Goal: Transaction & Acquisition: Purchase product/service

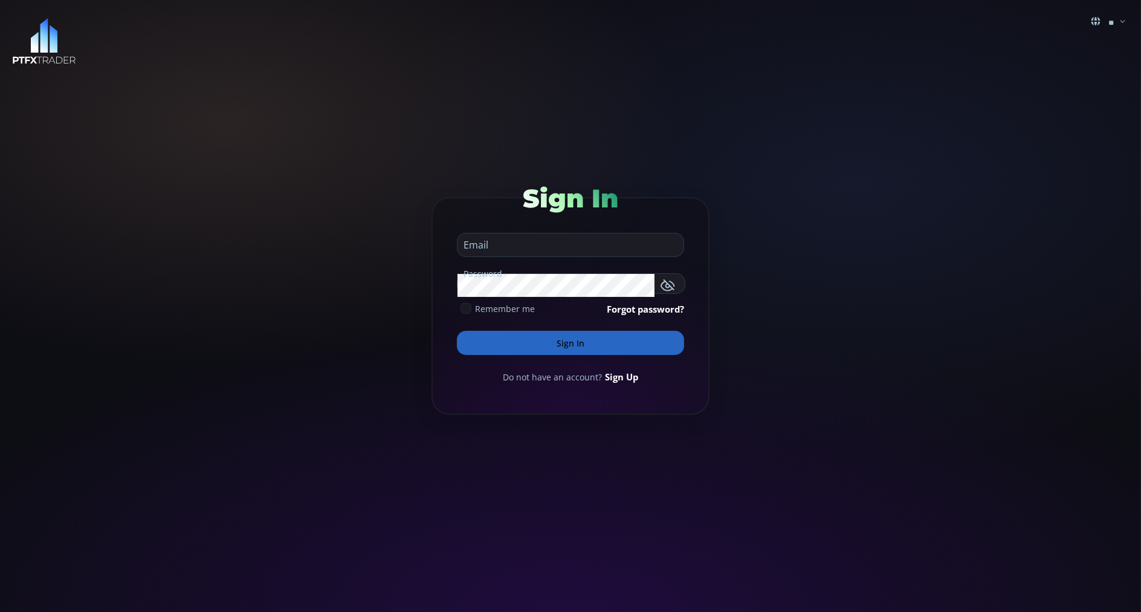
type input "**********"
click at [461, 344] on button "Sign In" at bounding box center [570, 343] width 227 height 24
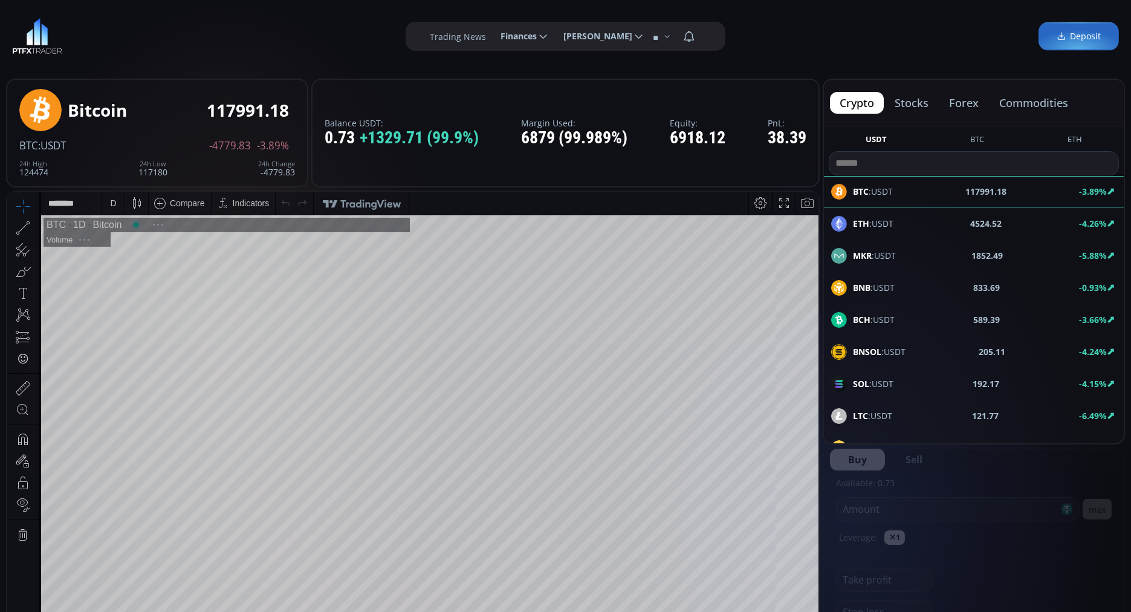
scroll to position [164, 0]
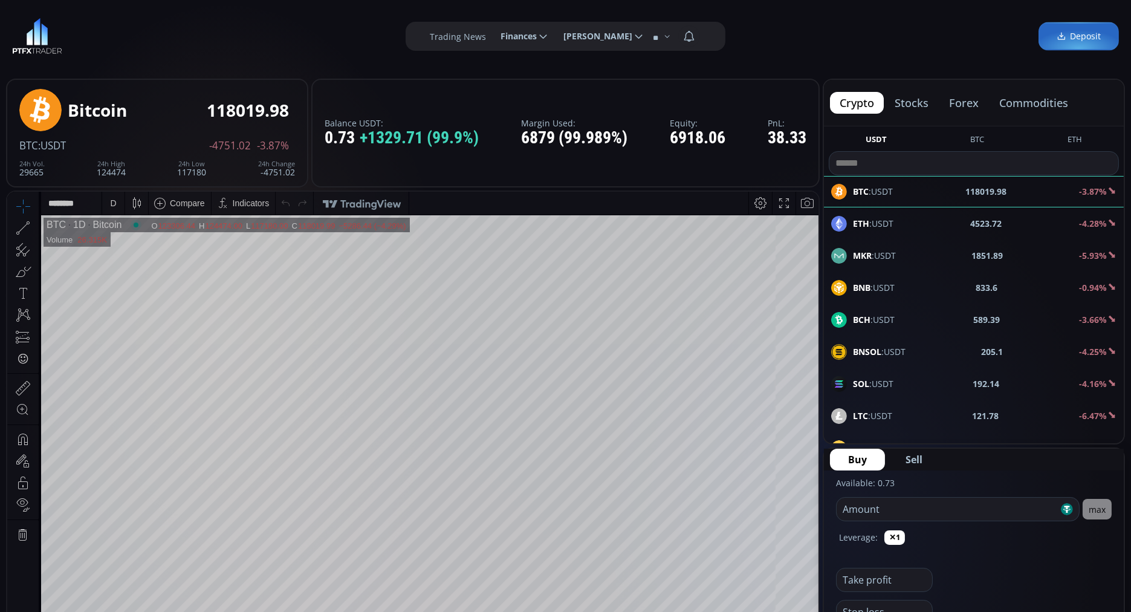
click at [883, 174] on div at bounding box center [974, 163] width 290 height 24
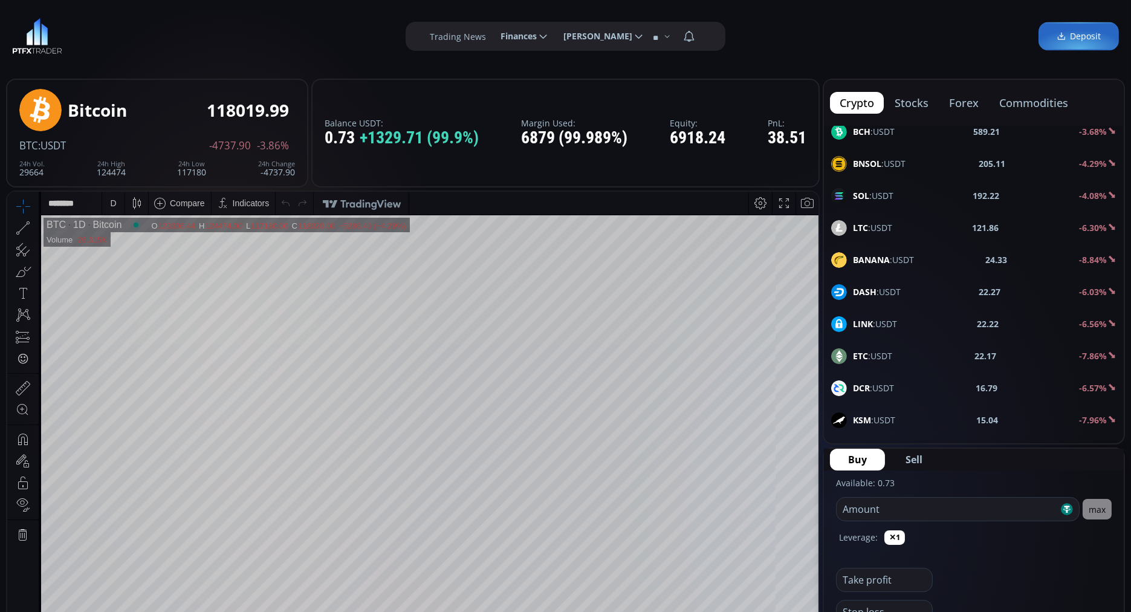
scroll to position [0, 0]
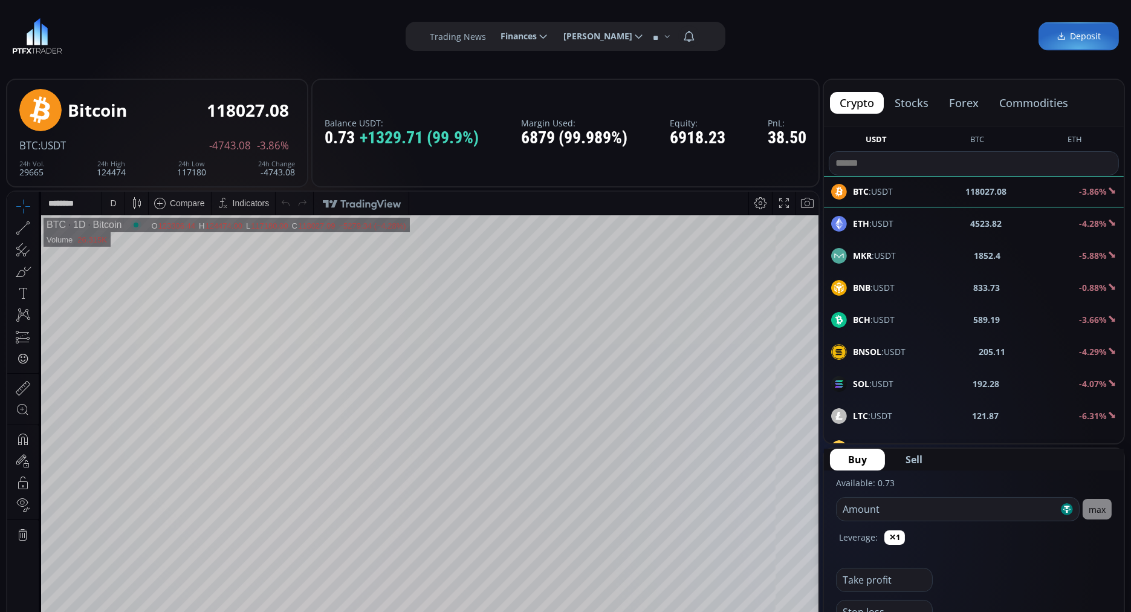
click at [1035, 103] on button "commodities" at bounding box center [1033, 103] width 88 height 22
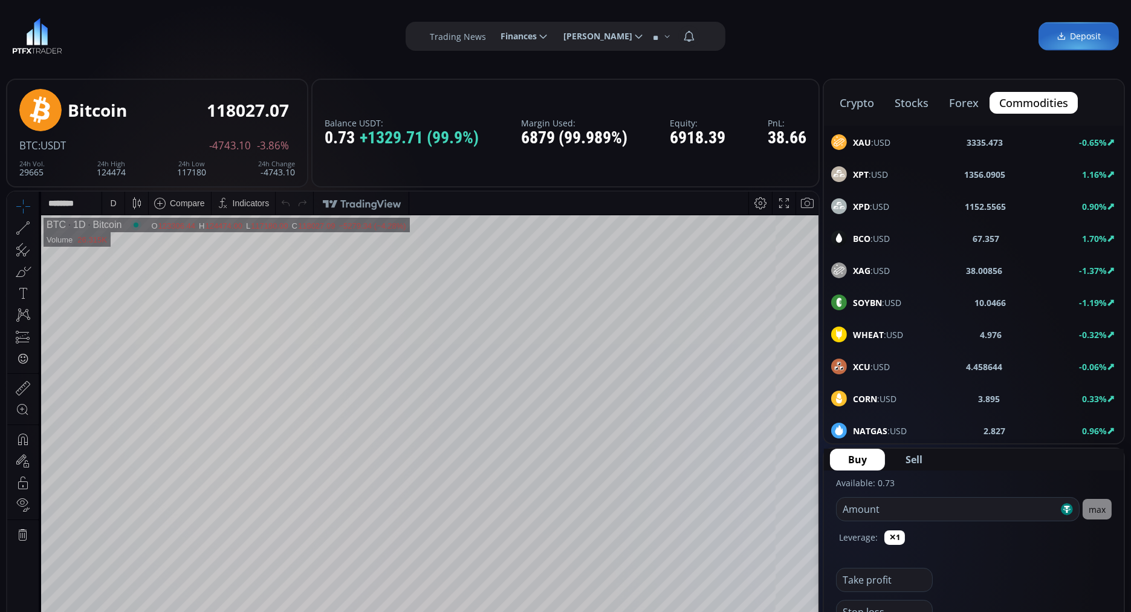
click at [864, 140] on b "XAU" at bounding box center [862, 142] width 18 height 11
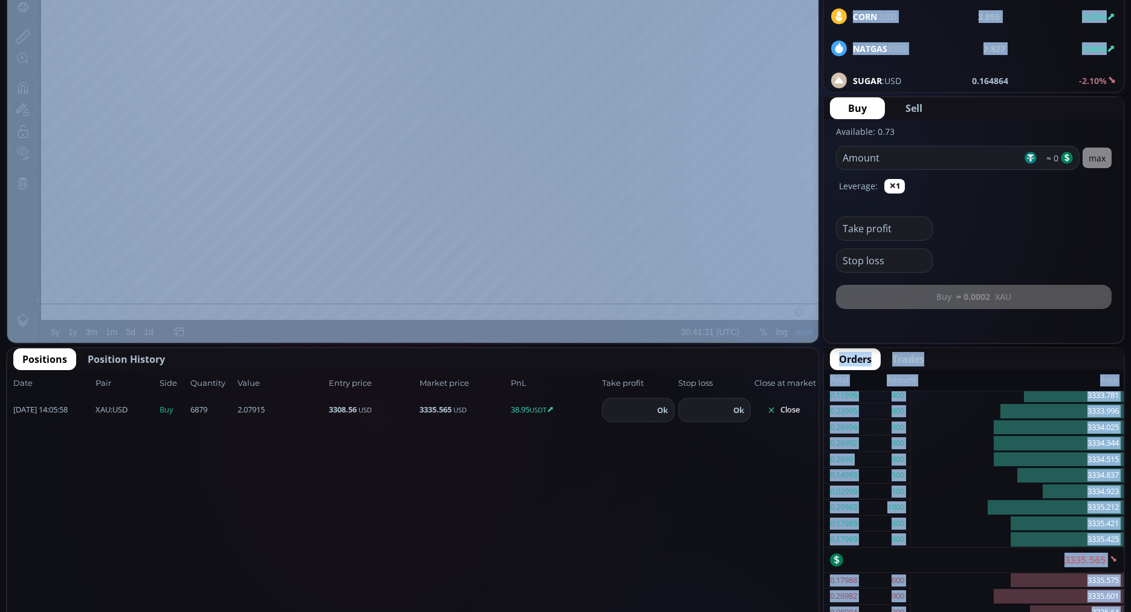
scroll to position [0, 0]
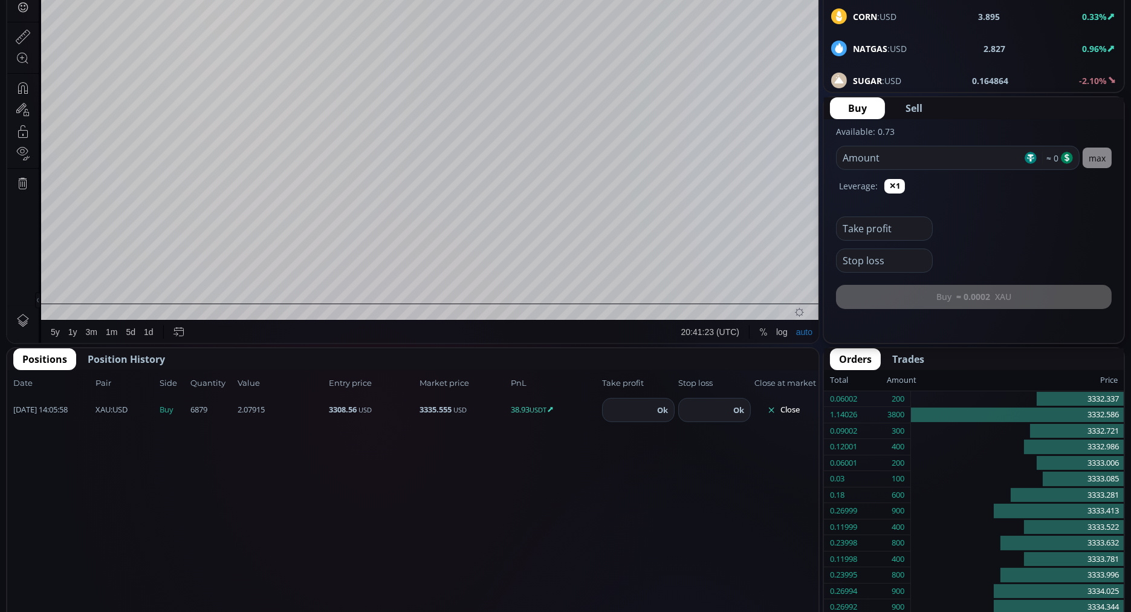
click at [818, 448] on div "Date Pair Side Value Quantity Entry price Market price PnL Take profit Stop los…" at bounding box center [412, 557] width 811 height 375
